Goal: Check status: Check status

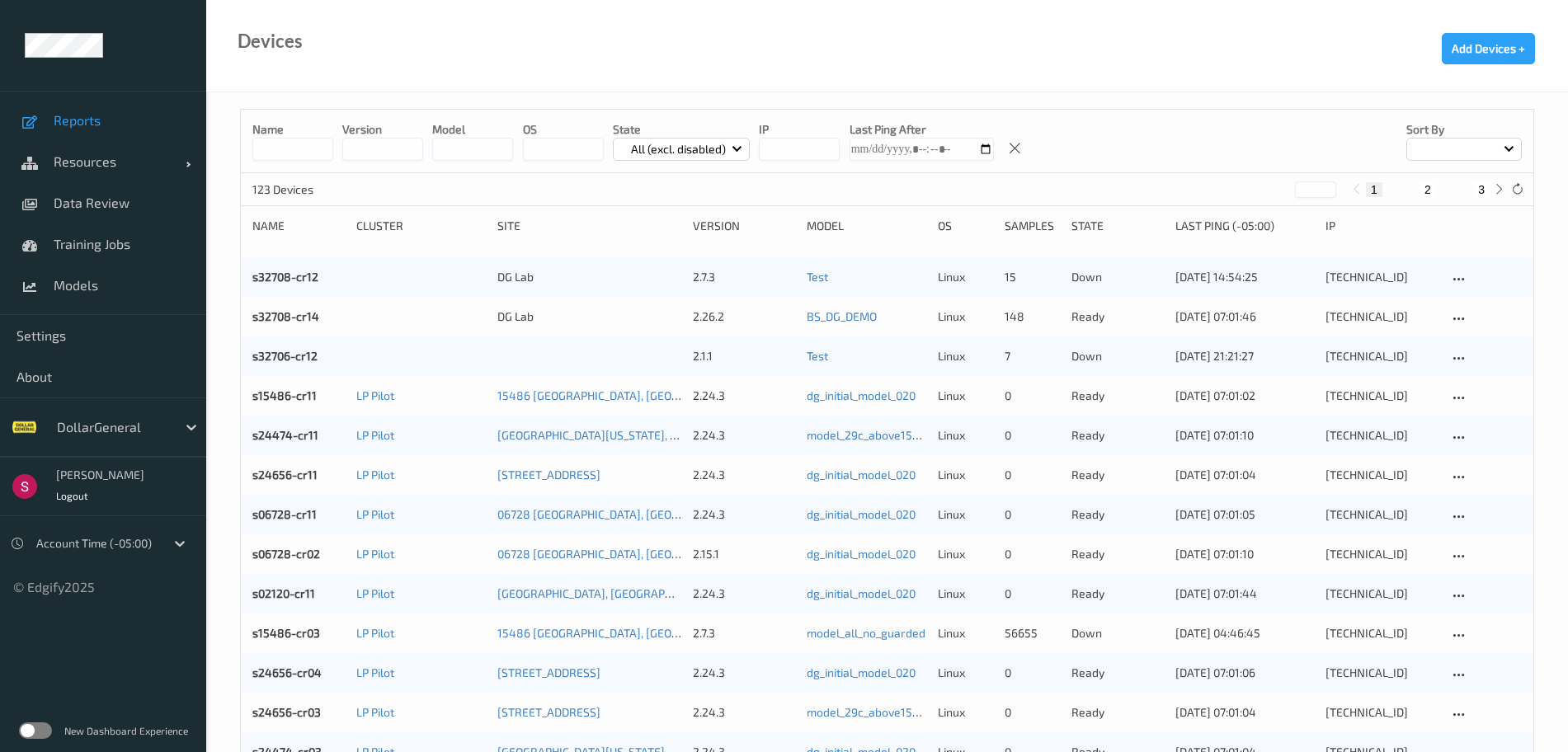
click at [108, 123] on span "Reports" at bounding box center [122, 121] width 136 height 17
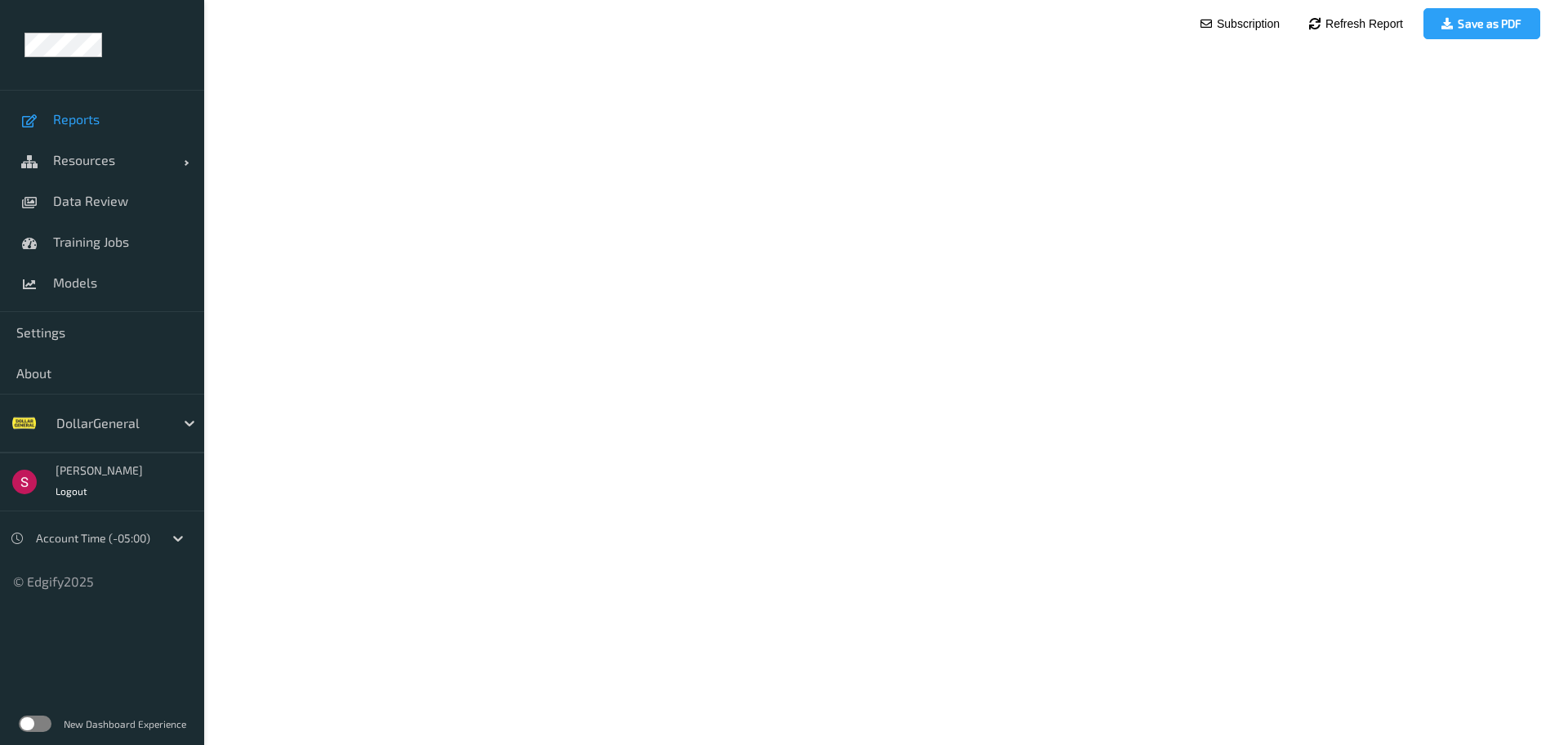
click at [34, 717] on label at bounding box center [35, 724] width 33 height 16
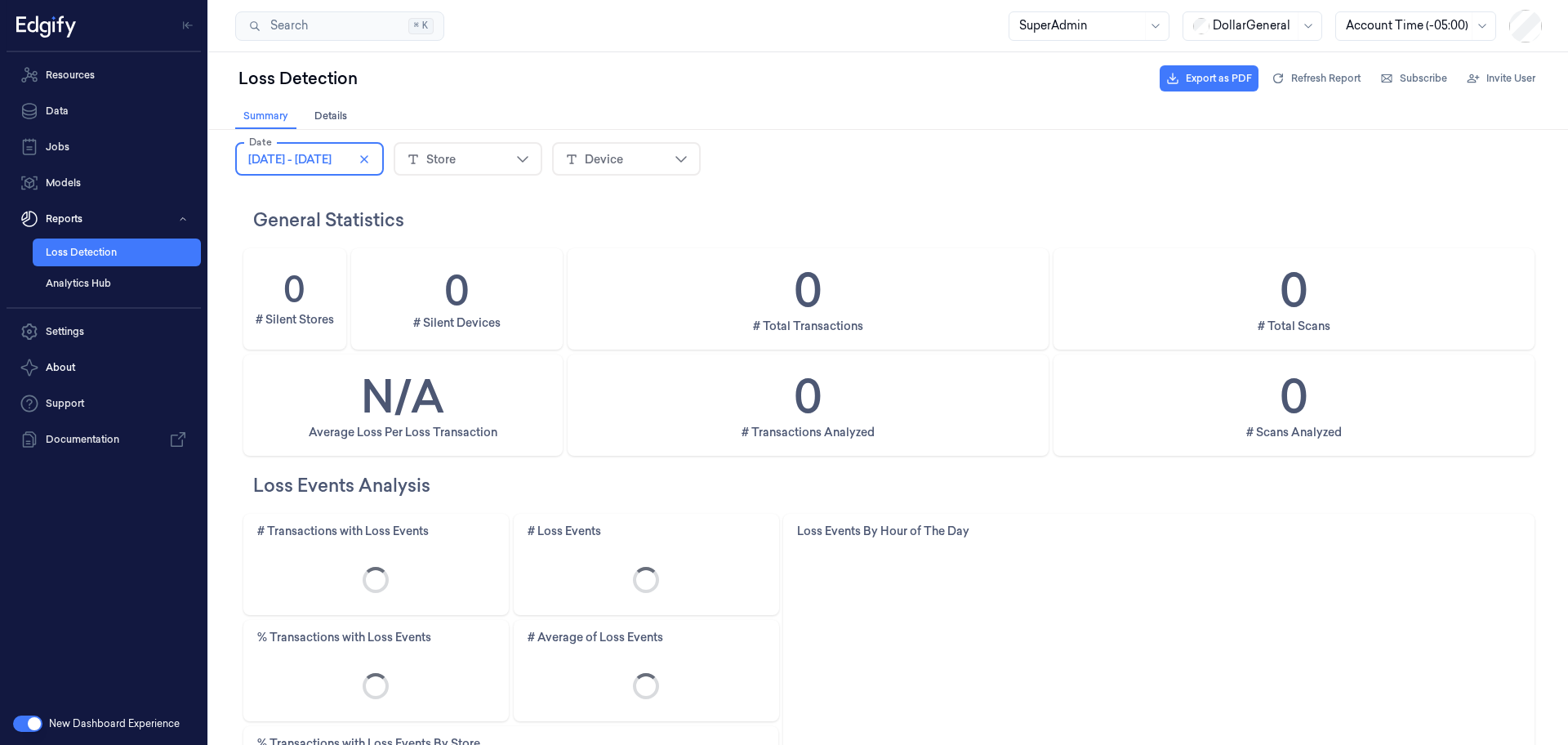
click at [331, 162] on span "February 3, 2025 - February 9, 2025" at bounding box center [290, 160] width 83 height 16
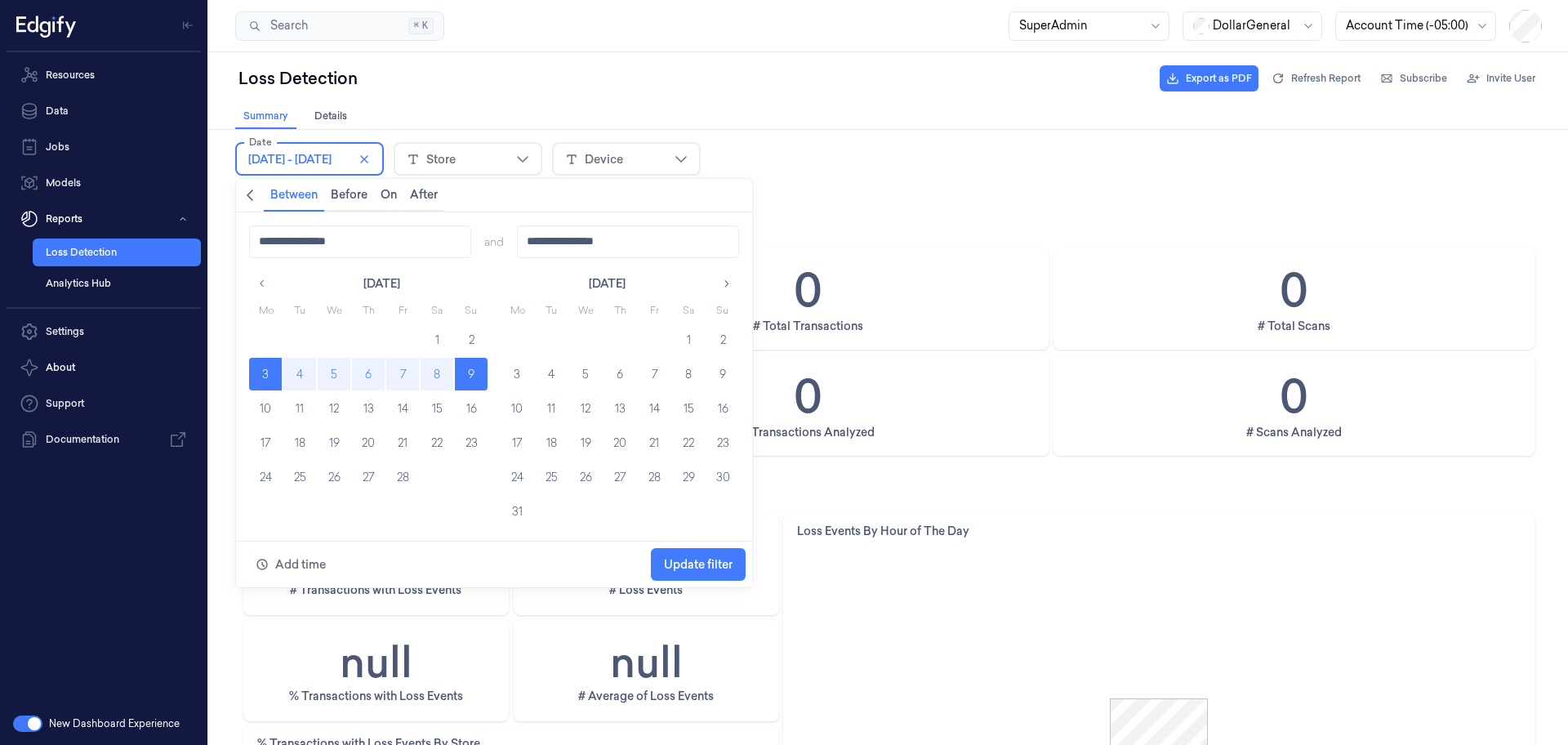
click at [721, 286] on icon "button" at bounding box center [726, 283] width 11 height 11
click at [714, 285] on button "button" at bounding box center [726, 284] width 26 height 26
click at [268, 282] on icon "button" at bounding box center [262, 283] width 11 height 11
click at [720, 447] on button "27" at bounding box center [723, 443] width 33 height 33
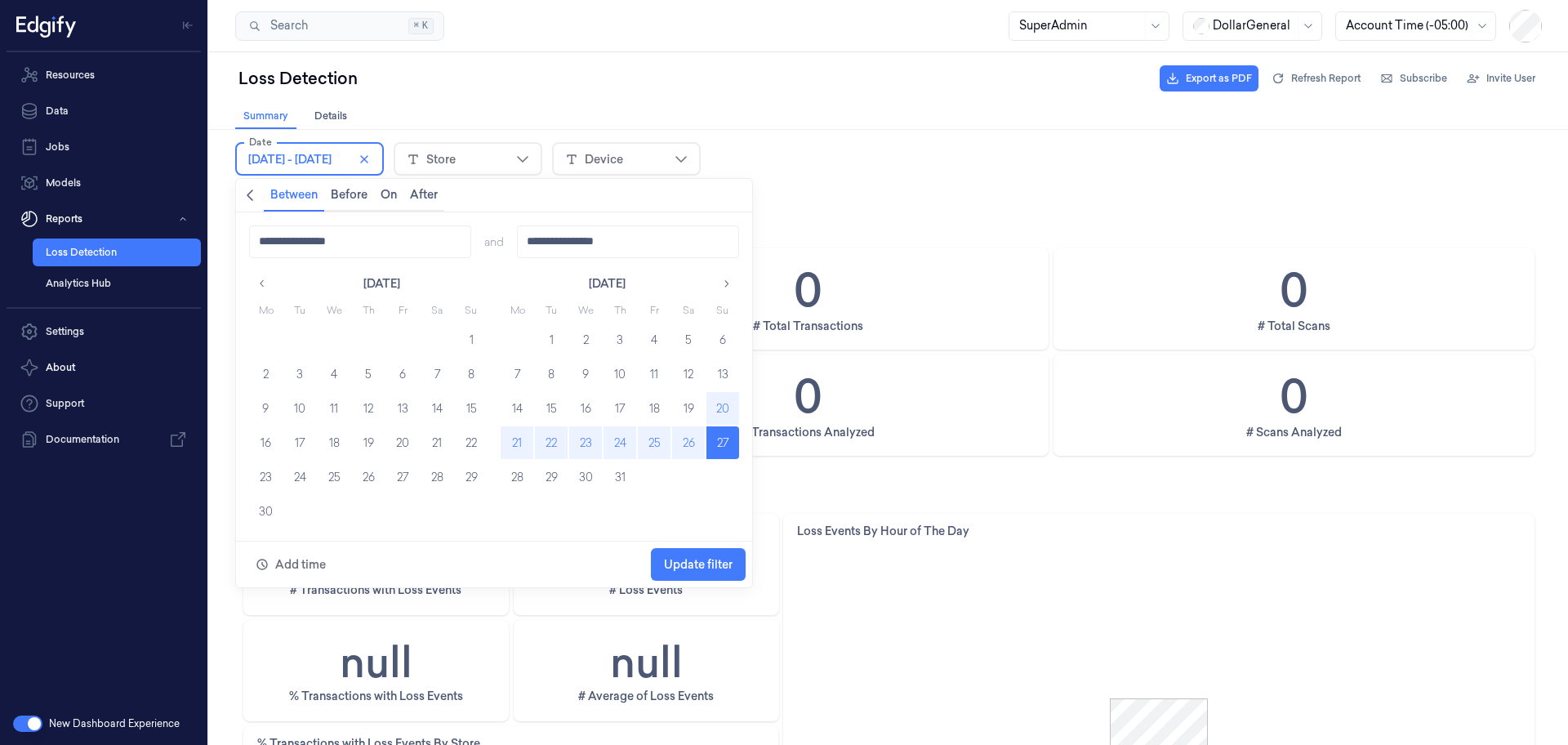
click at [725, 281] on icon "button" at bounding box center [726, 283] width 11 height 11
click at [438, 341] on button "2" at bounding box center [437, 340] width 33 height 33
type input "**********"
click at [696, 551] on span "Update filter" at bounding box center [698, 564] width 69 height 31
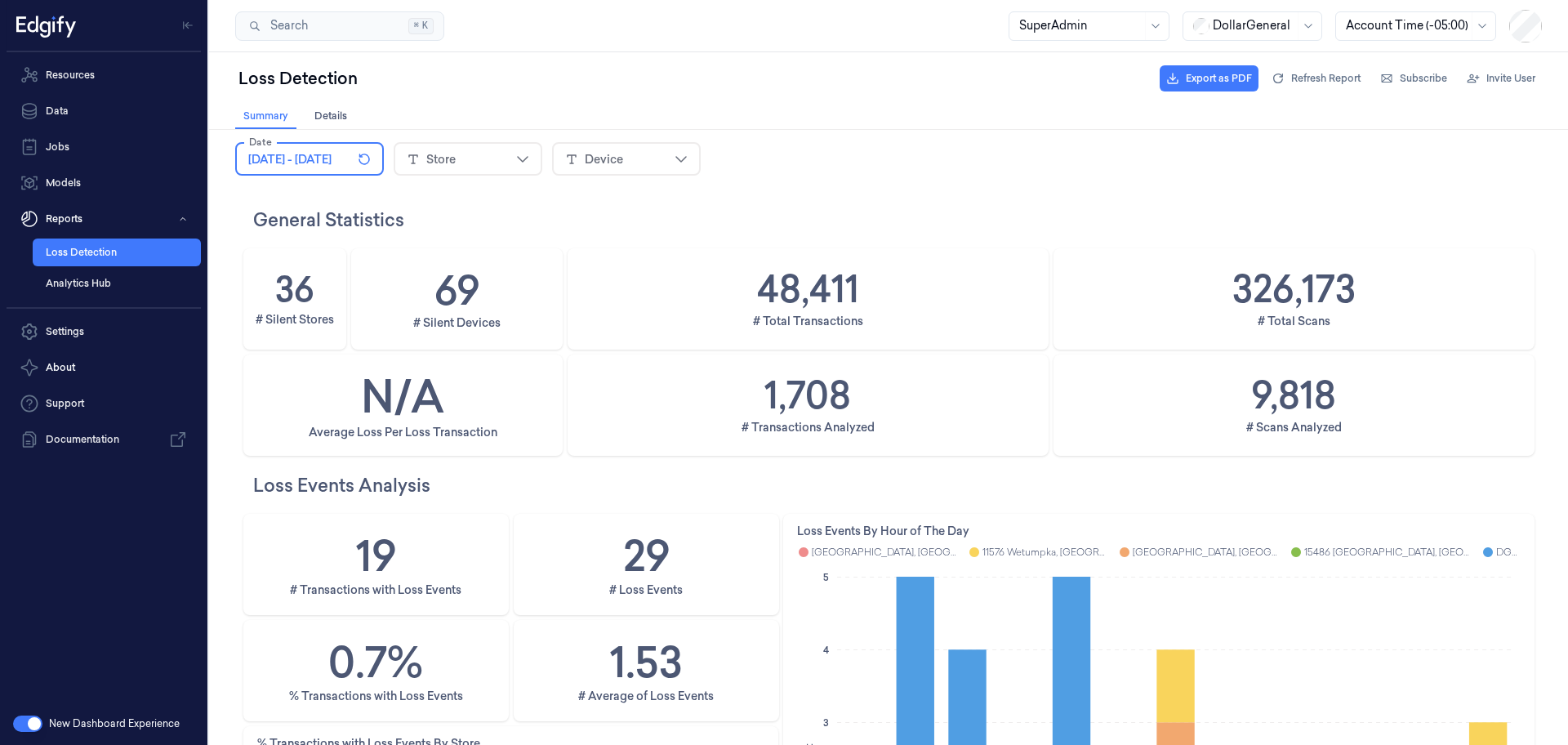
click at [691, 84] on div "Loss Detection Export as PDF Refresh Report Subscribe Invite User" at bounding box center [888, 79] width 1306 height 39
